Goal: Information Seeking & Learning: Learn about a topic

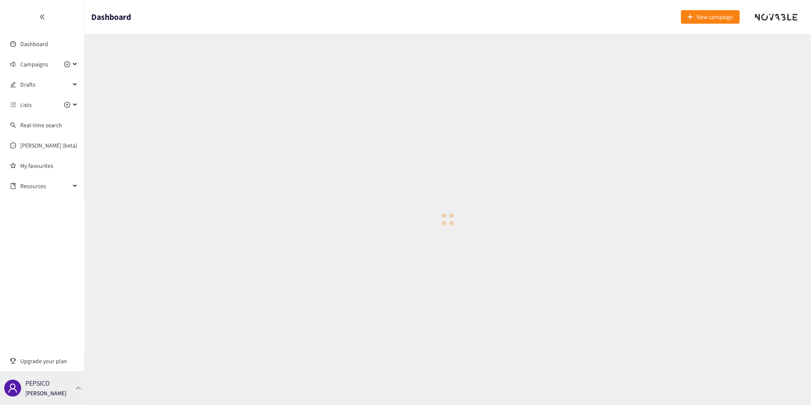
click at [50, 388] on div "PEPSICO [PERSON_NAME]" at bounding box center [45, 388] width 41 height 13
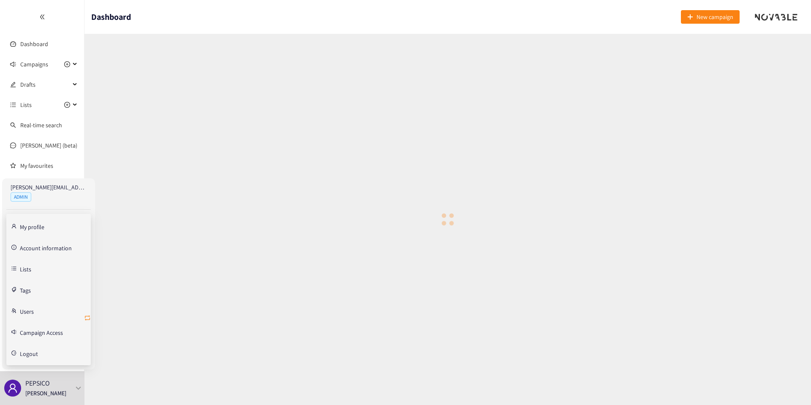
click at [87, 315] on icon "retweet" at bounding box center [87, 317] width 7 height 7
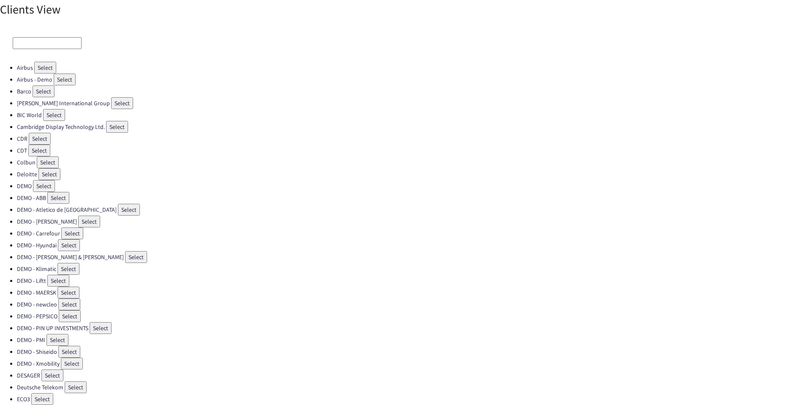
click at [35, 46] on input at bounding box center [47, 43] width 69 height 12
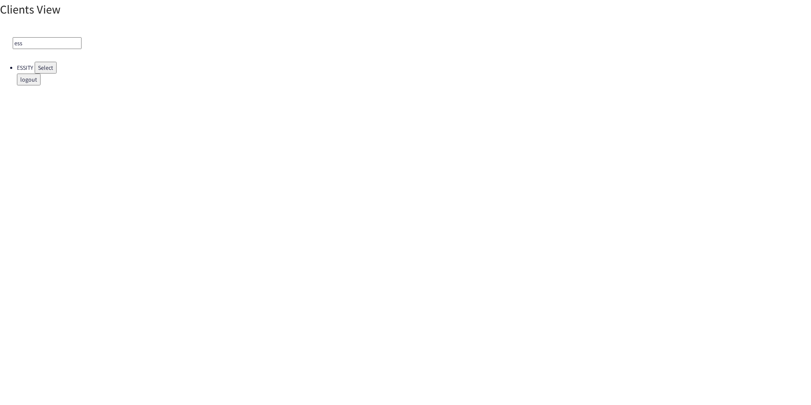
type input "ess"
click at [51, 64] on button "Select" at bounding box center [46, 68] width 22 height 12
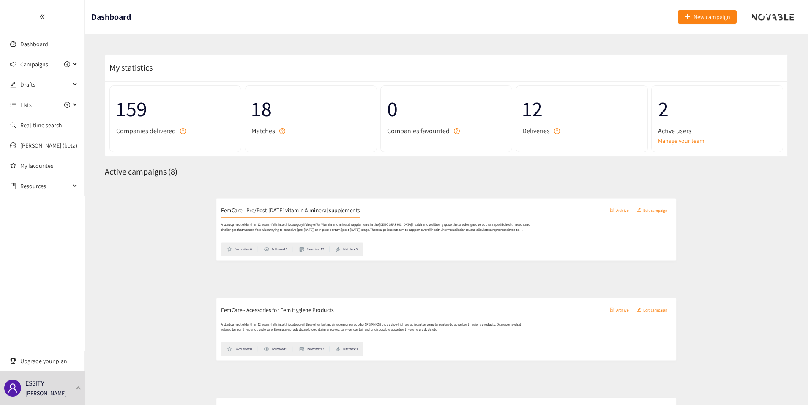
click at [158, 206] on div "FemCare - Pre/Post-[DATE] vitamin & mineral supplements Archive Edit campaign" at bounding box center [446, 200] width 669 height 21
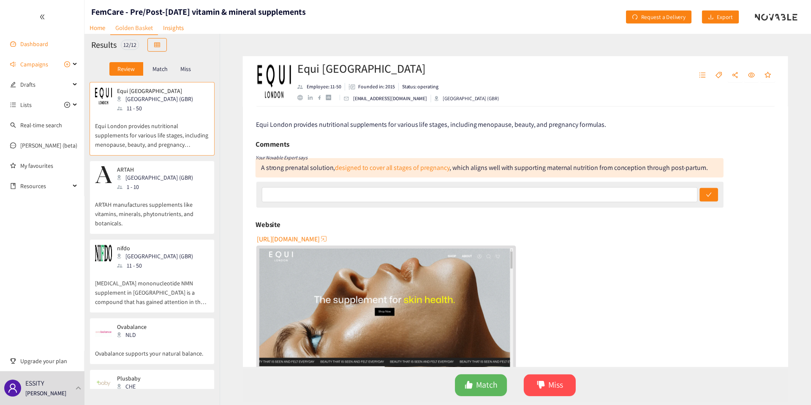
click at [43, 48] on link "Dashboard" at bounding box center [34, 44] width 28 height 8
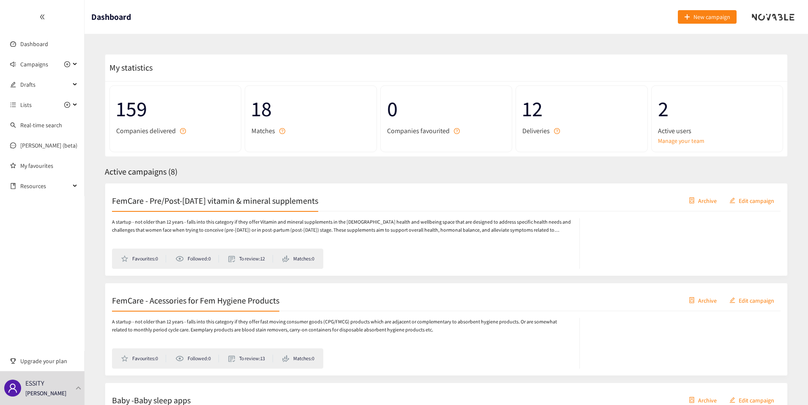
click at [172, 205] on h2 "FemCare - Pre/Post-[DATE] vitamin & mineral supplements" at bounding box center [215, 200] width 206 height 12
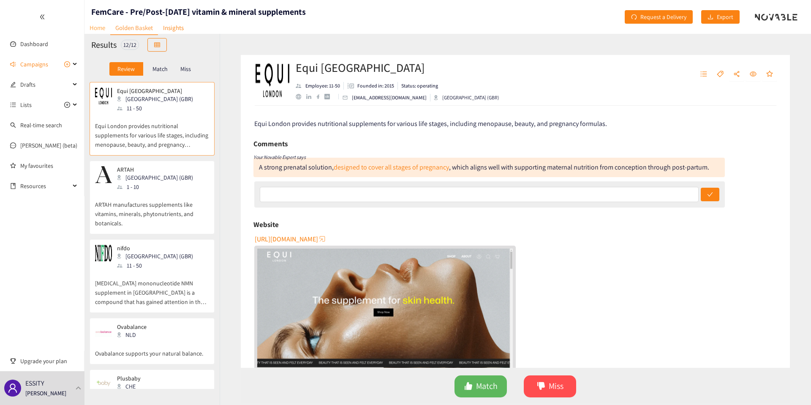
click at [96, 25] on link "Home" at bounding box center [98, 27] width 26 height 13
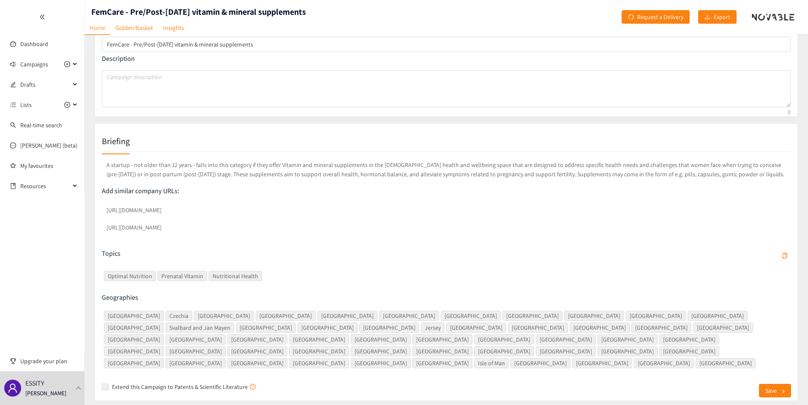
scroll to position [66, 0]
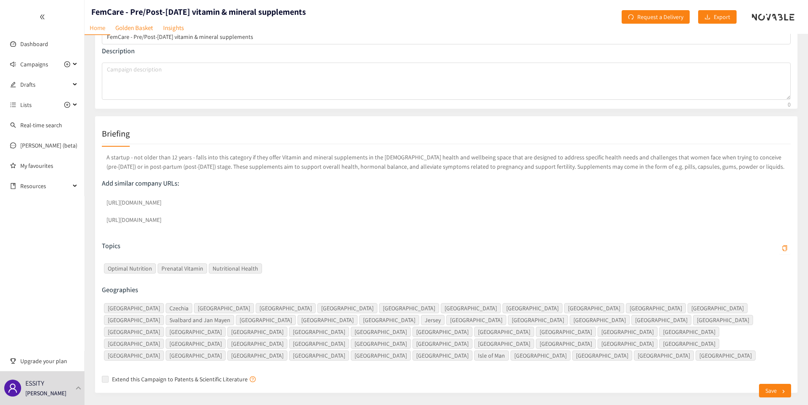
click at [136, 158] on p "A startup - not older than 12 years - falls into this category if they offer Vi…" at bounding box center [446, 162] width 689 height 22
drag, startPoint x: 136, startPoint y: 158, endPoint x: 181, endPoint y: 156, distance: 44.9
click at [181, 156] on p "A startup - not older than 12 years - falls into this category if they offer Vi…" at bounding box center [446, 162] width 689 height 22
click at [30, 62] on span "Campaigns" at bounding box center [34, 64] width 28 height 17
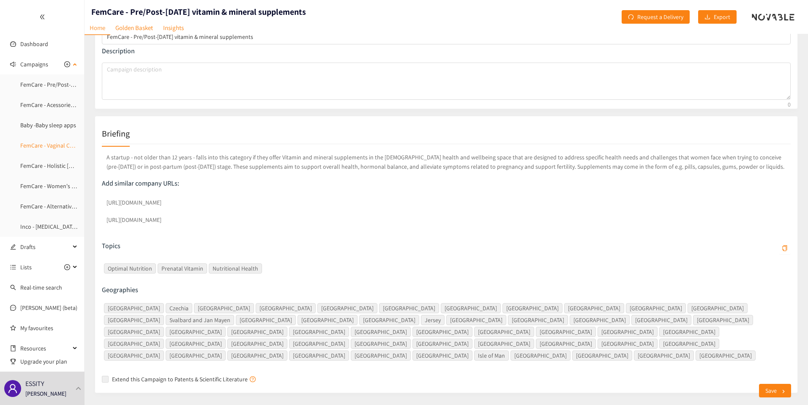
click at [40, 147] on link "FemCare - Vaginal Care Products" at bounding box center [61, 146] width 82 height 8
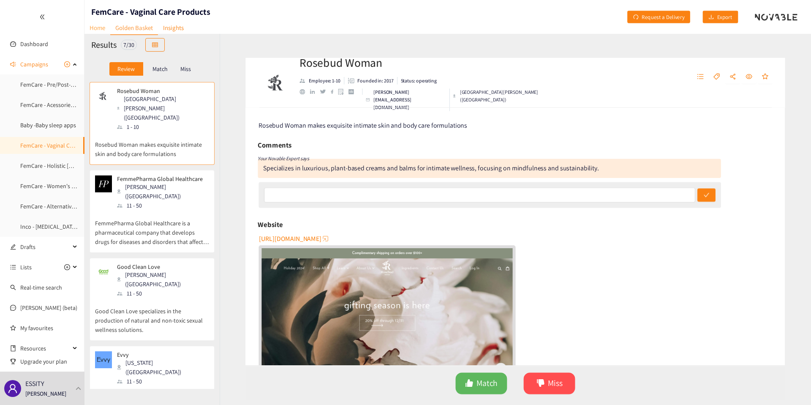
click at [101, 27] on link "Home" at bounding box center [98, 27] width 26 height 13
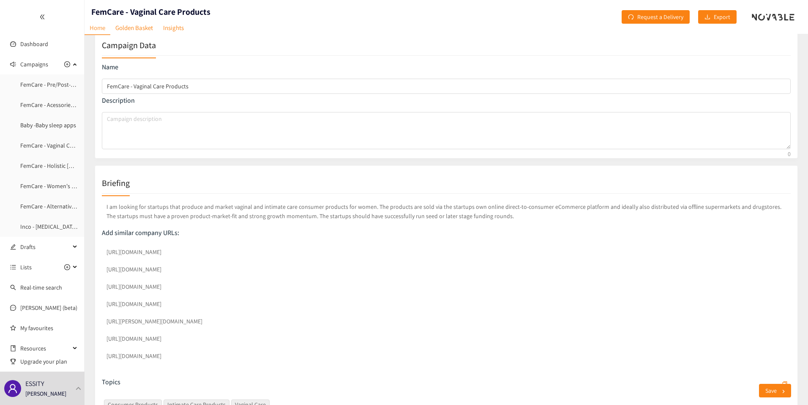
scroll to position [16, 0]
click at [123, 28] on link "Golden Basket" at bounding box center [134, 27] width 48 height 13
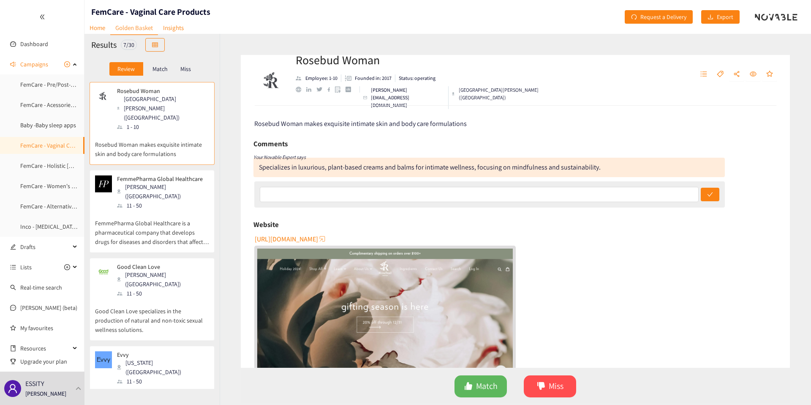
click at [164, 69] on p "Match" at bounding box center [160, 69] width 15 height 7
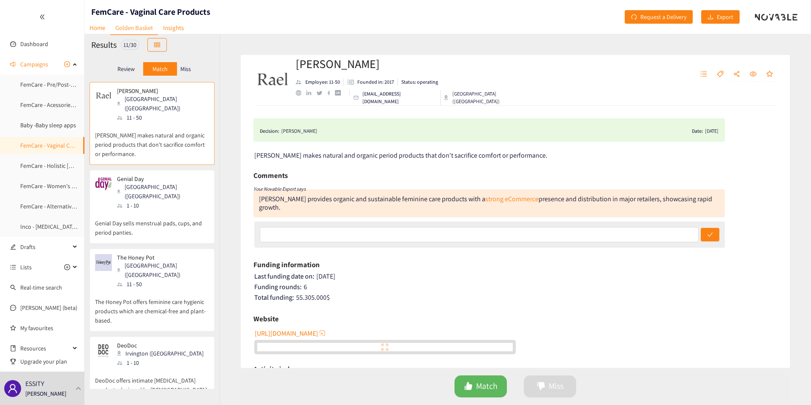
click at [183, 69] on p "Miss" at bounding box center [185, 69] width 11 height 7
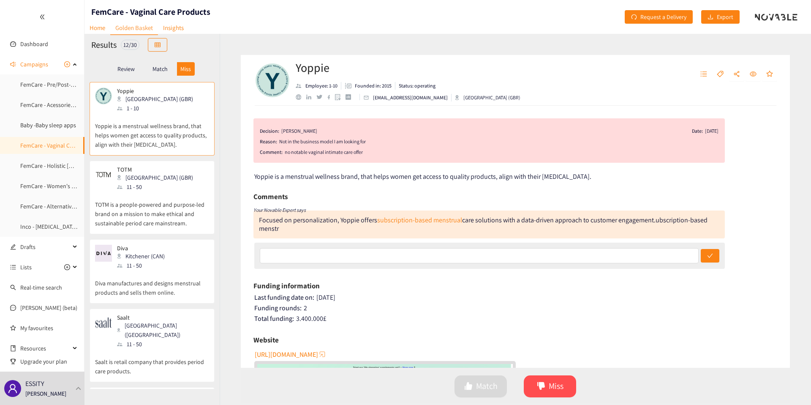
click at [153, 191] on div "11 - 50" at bounding box center [157, 186] width 81 height 9
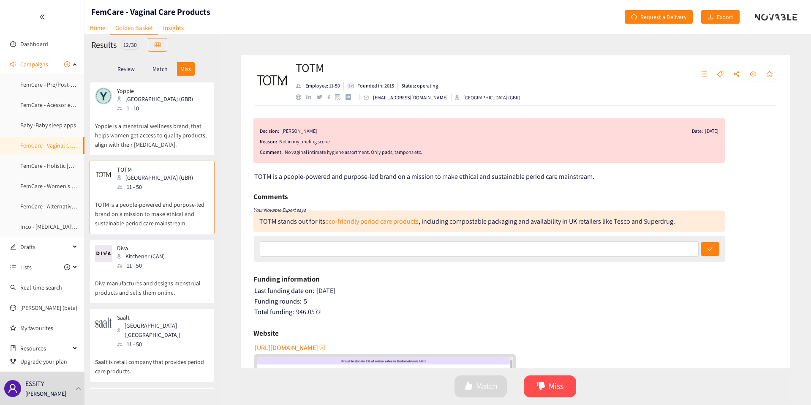
click at [156, 74] on div "Match" at bounding box center [160, 69] width 34 height 14
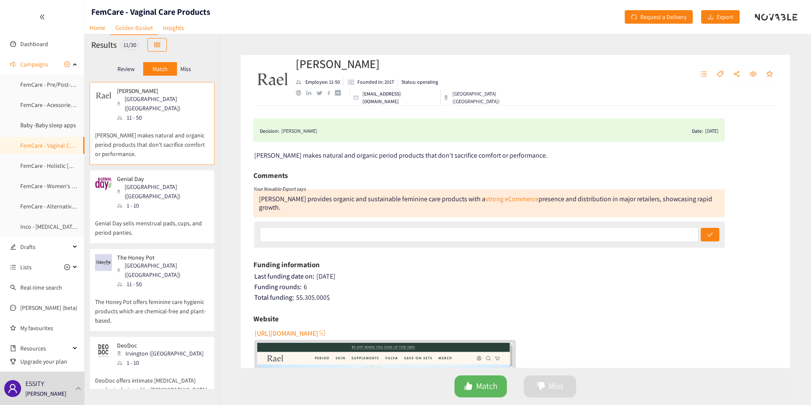
click at [188, 69] on p "Miss" at bounding box center [185, 69] width 11 height 7
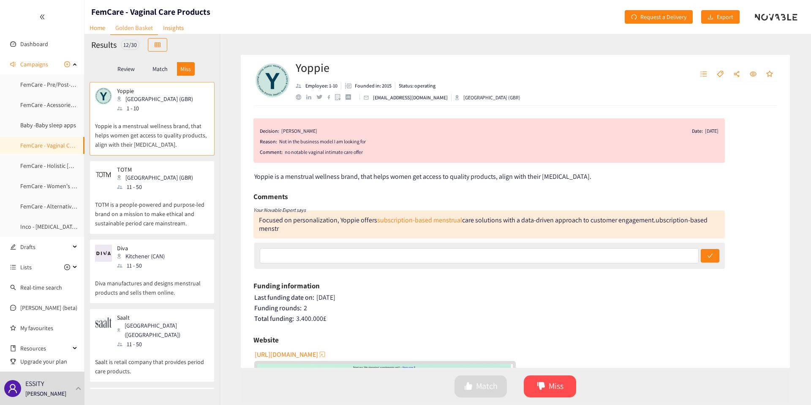
click at [175, 218] on p "TOTM is a people-powered and purpose-led brand on a mission to make ethical and…" at bounding box center [152, 209] width 114 height 36
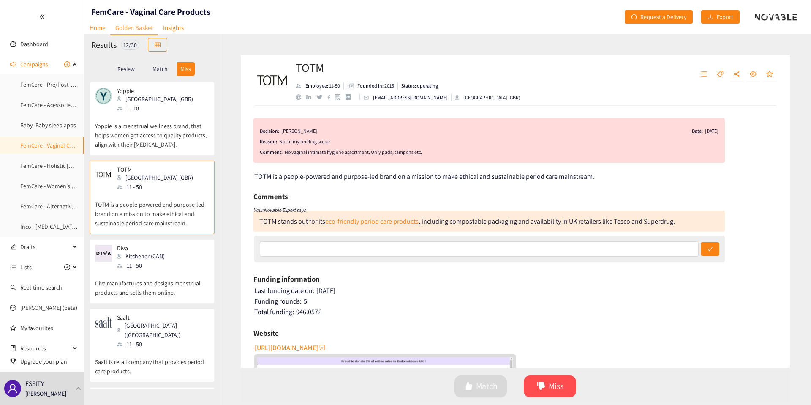
click at [294, 155] on div "No vaginal intimate hygiene assortment. Only pads, tampons etc." at bounding box center [502, 152] width 434 height 8
click at [299, 156] on div "No vaginal intimate hygiene assortment. Only pads, tampons etc." at bounding box center [502, 152] width 434 height 8
click at [150, 280] on p "Diva manufactures and designs menstrual products and sells them online." at bounding box center [152, 283] width 114 height 27
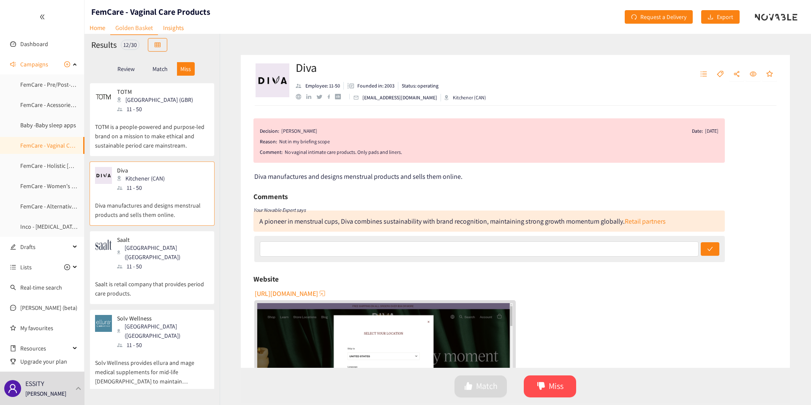
scroll to position [83, 0]
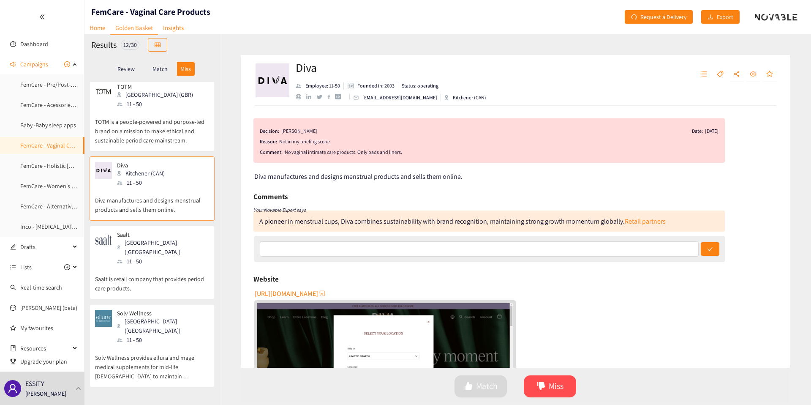
click at [156, 267] on p "Saalt is retail company that provides period care products." at bounding box center [152, 279] width 114 height 27
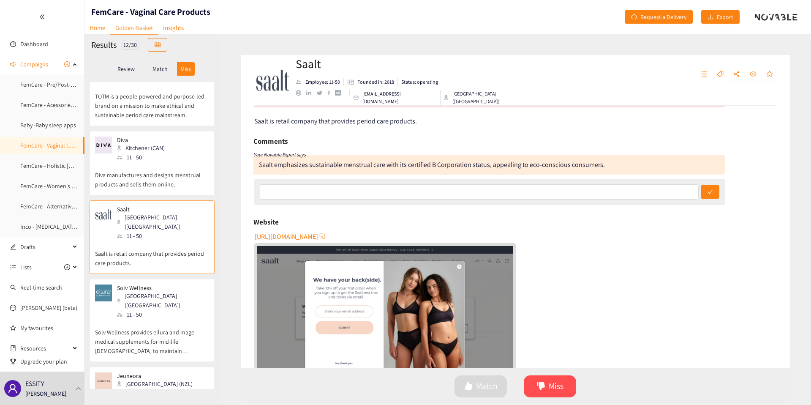
scroll to position [0, 0]
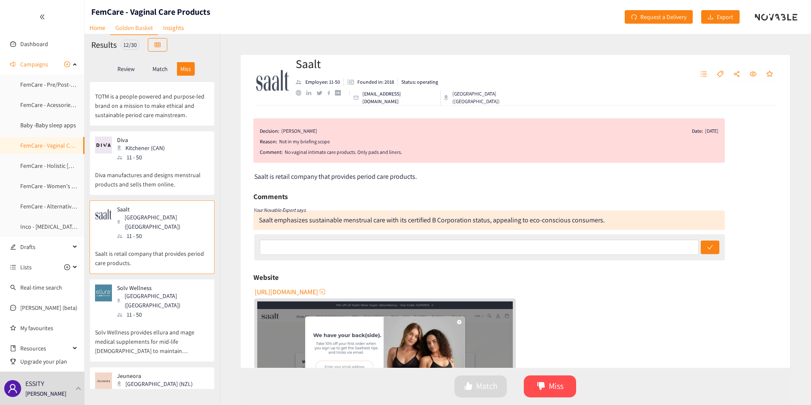
click at [174, 297] on div "Solv Wellness [GEOGRAPHIC_DATA] ([GEOGRAPHIC_DATA]) 11 - 50" at bounding box center [152, 301] width 114 height 35
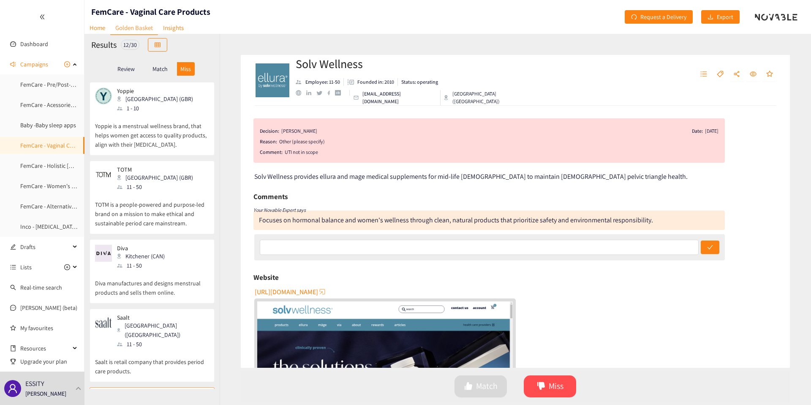
click at [162, 66] on p "Match" at bounding box center [160, 69] width 15 height 7
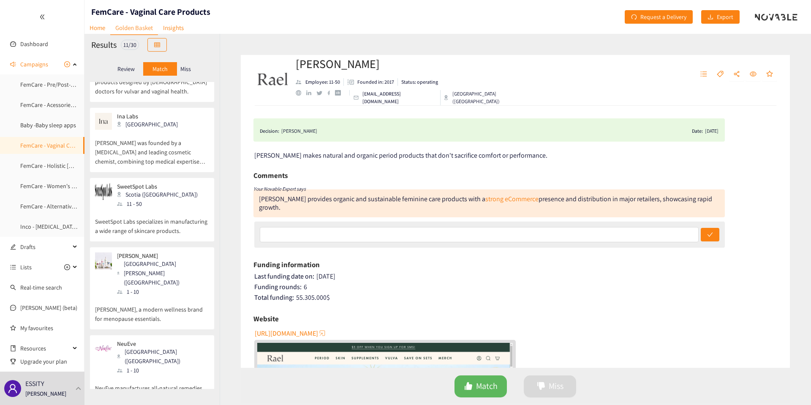
scroll to position [494, 0]
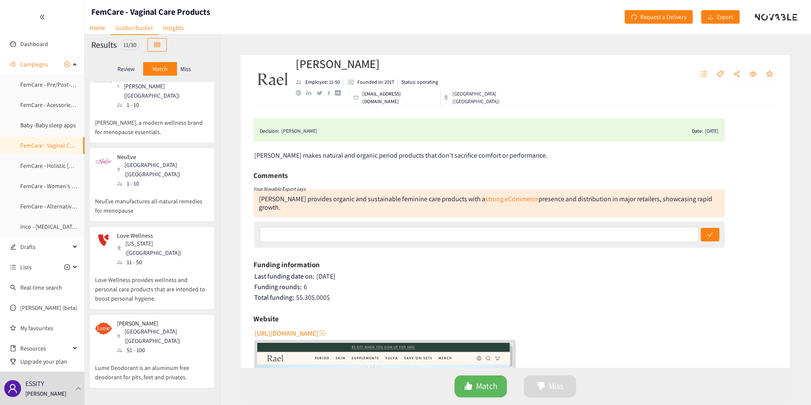
click at [156, 160] on div "[GEOGRAPHIC_DATA] ([GEOGRAPHIC_DATA])" at bounding box center [162, 169] width 91 height 19
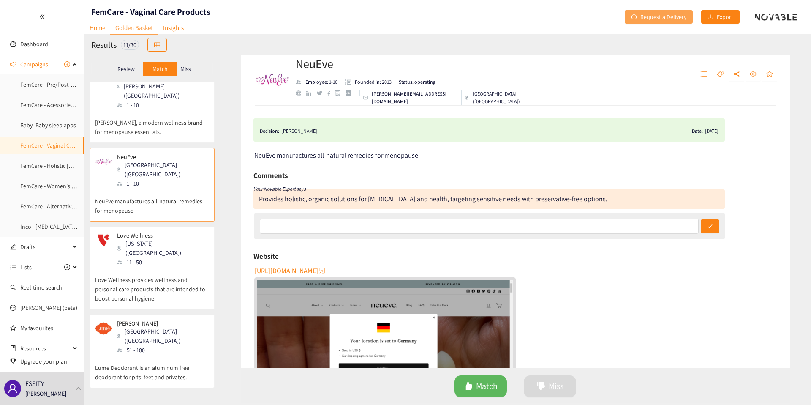
click at [661, 16] on span "Request a Delivery" at bounding box center [664, 16] width 46 height 9
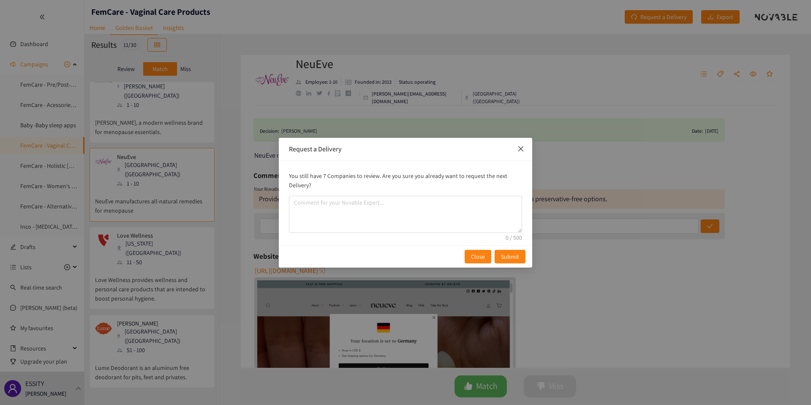
click at [524, 151] on span "Close" at bounding box center [521, 149] width 23 height 23
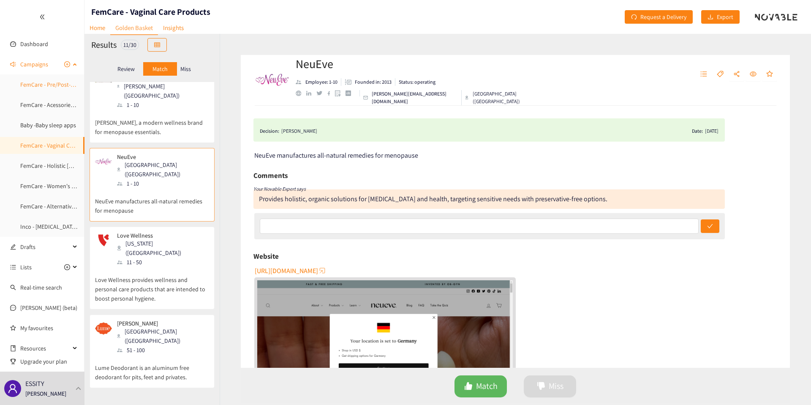
click at [36, 86] on link "FemCare - Pre/Post-[DATE] vitamin & mineral supplements" at bounding box center [93, 85] width 146 height 8
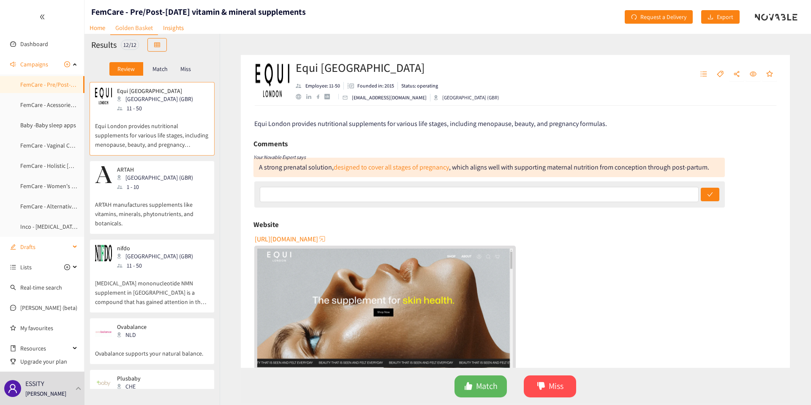
click at [48, 255] on span "Drafts" at bounding box center [45, 246] width 50 height 17
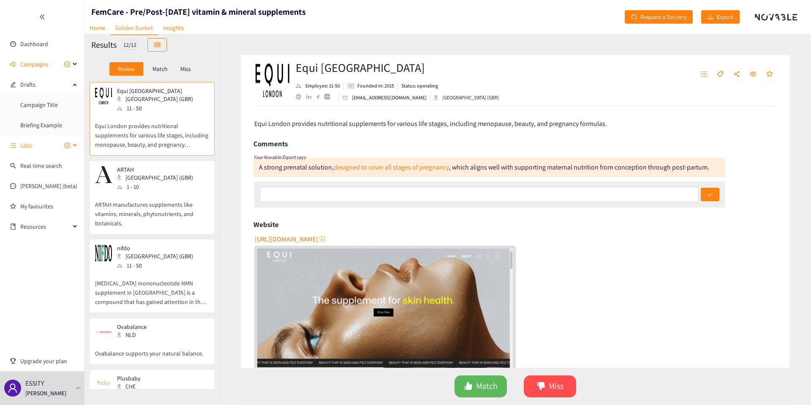
click at [27, 141] on span "Lists" at bounding box center [25, 145] width 11 height 17
click at [36, 104] on span "Lists" at bounding box center [45, 104] width 50 height 17
click at [35, 62] on span "Campaigns" at bounding box center [34, 64] width 28 height 17
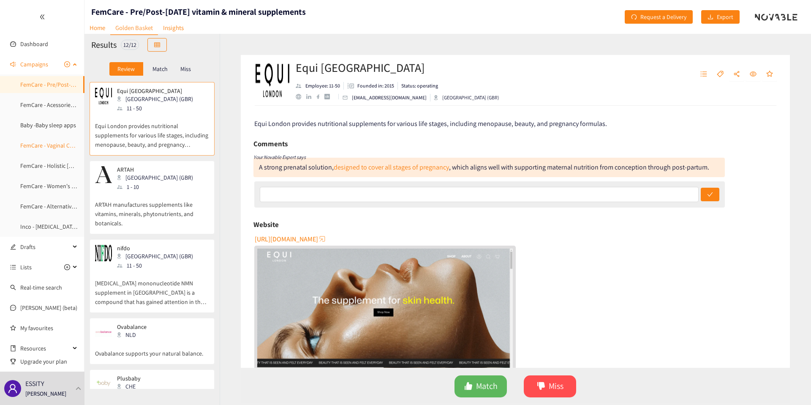
click at [42, 143] on link "FemCare - Vaginal Care Products" at bounding box center [61, 146] width 82 height 8
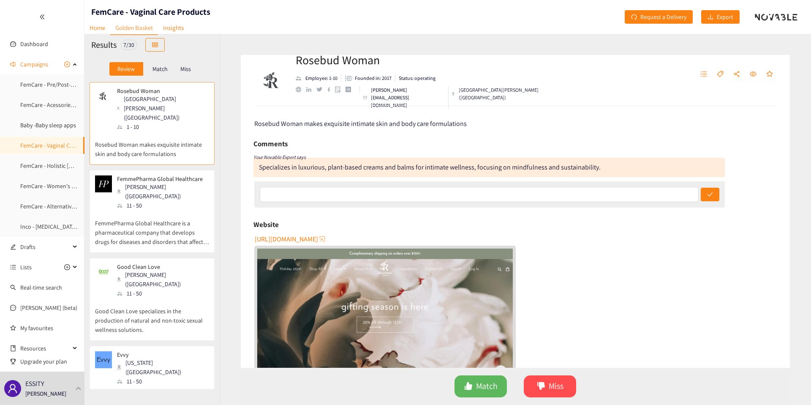
click at [164, 69] on p "Match" at bounding box center [160, 69] width 15 height 7
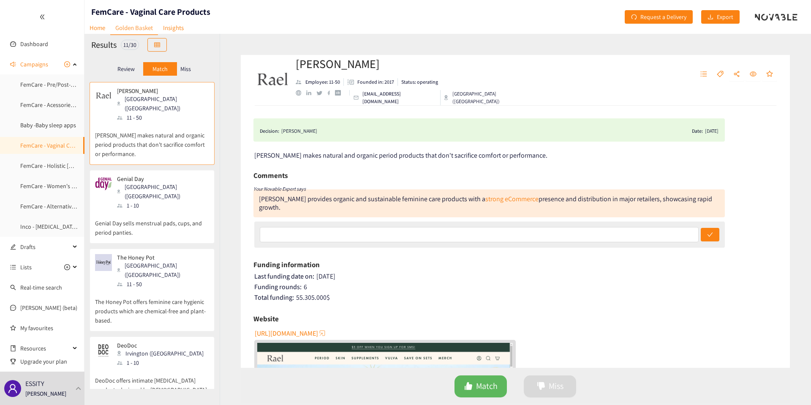
click at [186, 68] on p "Miss" at bounding box center [185, 69] width 11 height 7
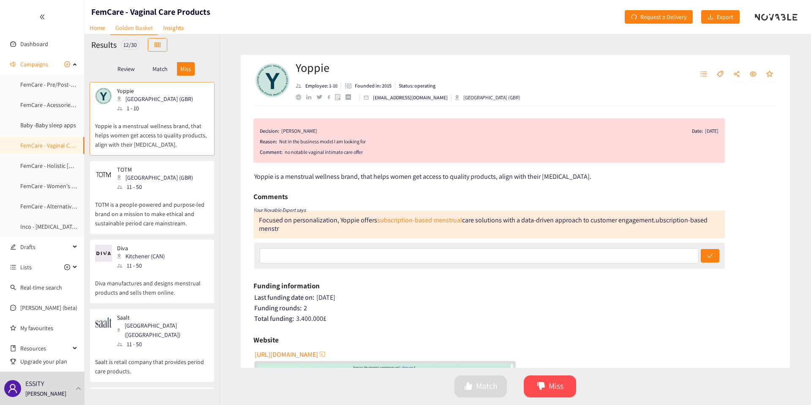
click at [126, 68] on p "Review" at bounding box center [125, 69] width 17 height 7
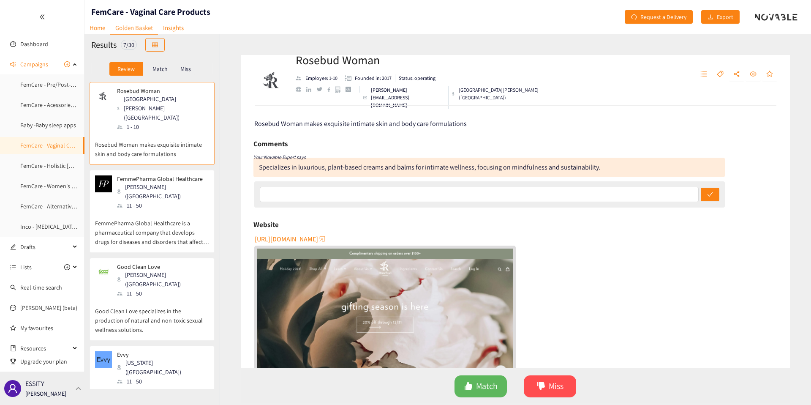
click at [57, 383] on div "ESSITY [PERSON_NAME]" at bounding box center [45, 388] width 41 height 13
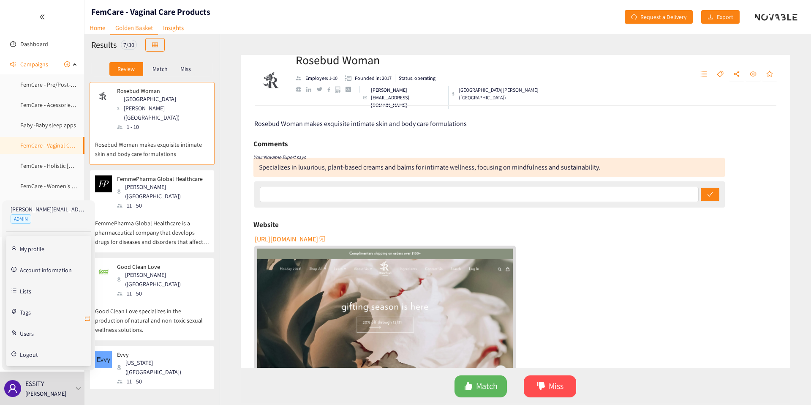
click at [85, 319] on icon "retweet" at bounding box center [87, 318] width 7 height 7
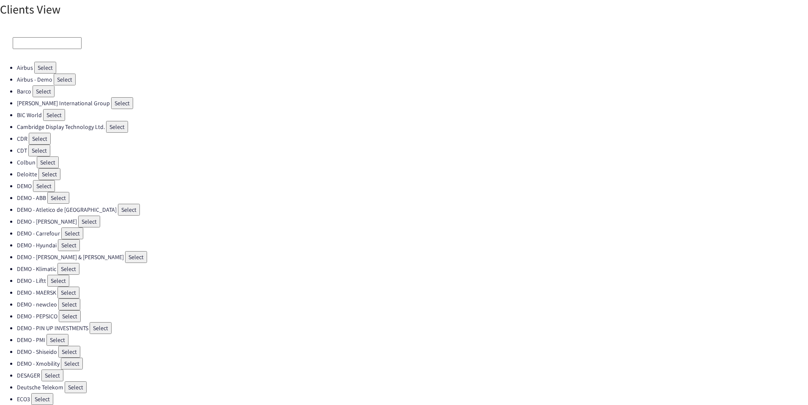
click at [46, 41] on input at bounding box center [47, 43] width 69 height 12
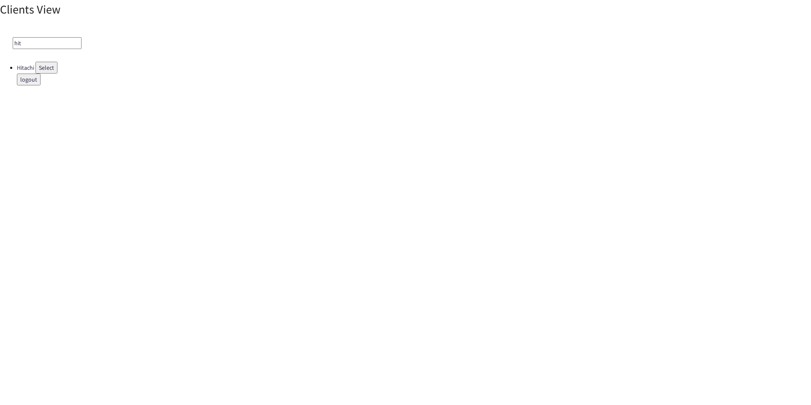
type input "hit"
click at [45, 66] on button "Select" at bounding box center [46, 68] width 22 height 12
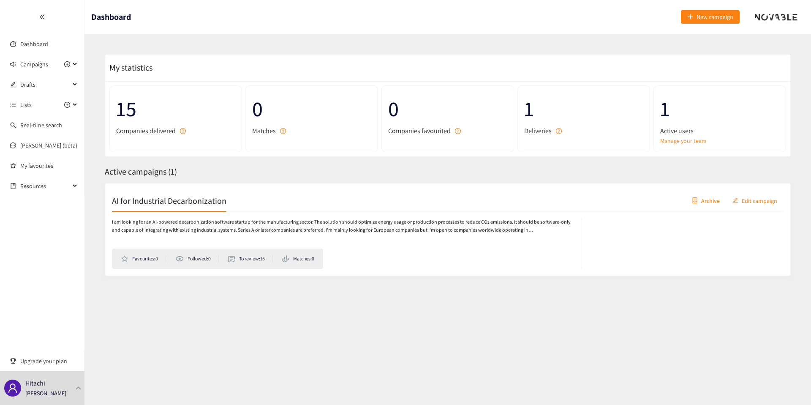
click at [160, 194] on div "AI for Industrial Decarbonization Archive Edit campaign" at bounding box center [448, 200] width 672 height 21
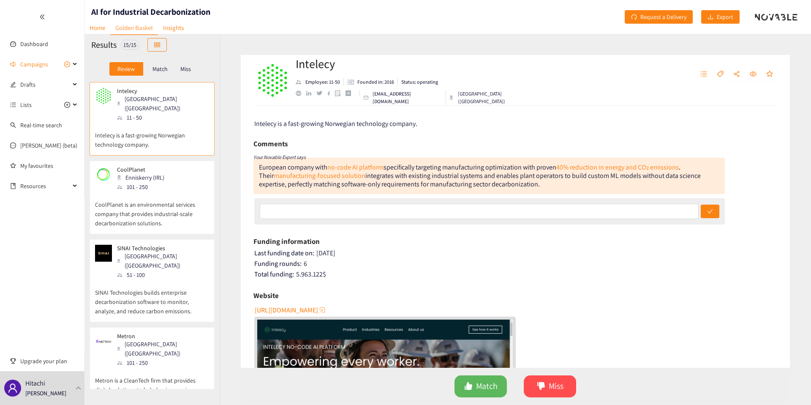
click at [156, 202] on p "CoolPlanet is an environmental services company that provides industrial-scale …" at bounding box center [152, 209] width 114 height 36
